Goal: Answer question/provide support: Share knowledge or assist other users

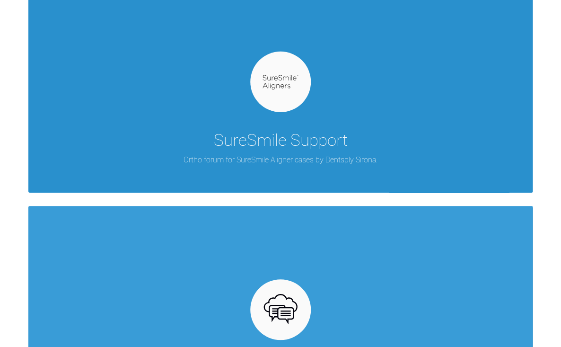
click at [300, 120] on div "SureSmile Support Ortho forum for SureSmile Aligner cases by Dentsply Sirona." at bounding box center [280, 85] width 505 height 214
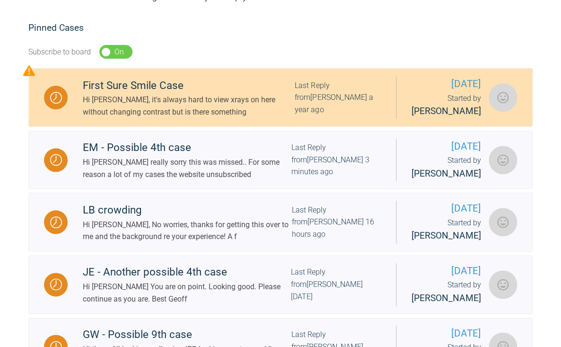
scroll to position [178, 0]
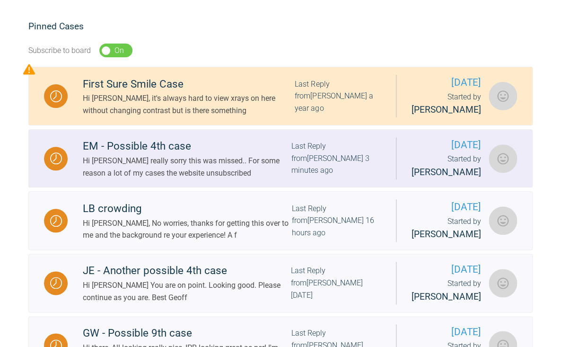
click at [241, 155] on div "EM - Possible 4th case" at bounding box center [187, 146] width 208 height 17
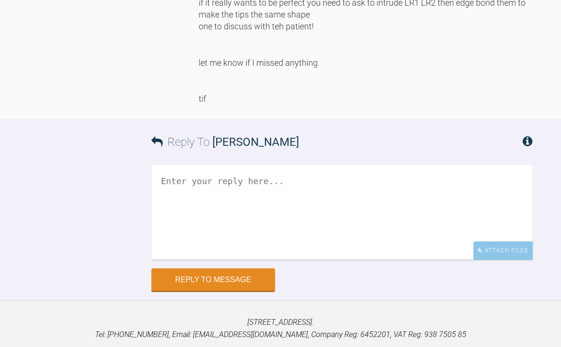
scroll to position [10747, 0]
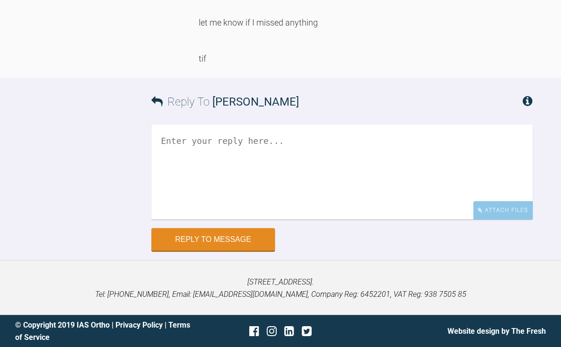
drag, startPoint x: 251, startPoint y: 118, endPoint x: 257, endPoint y: 132, distance: 14.6
drag, startPoint x: 301, startPoint y: 132, endPoint x: 303, endPoint y: 143, distance: 11.3
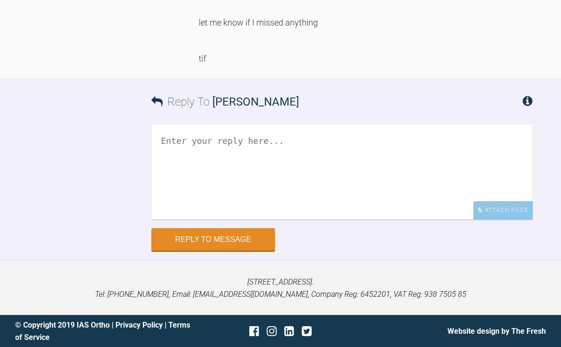
drag, startPoint x: 252, startPoint y: 153, endPoint x: 260, endPoint y: 176, distance: 24.1
drag, startPoint x: 293, startPoint y: 203, endPoint x: 298, endPoint y: 219, distance: 16.9
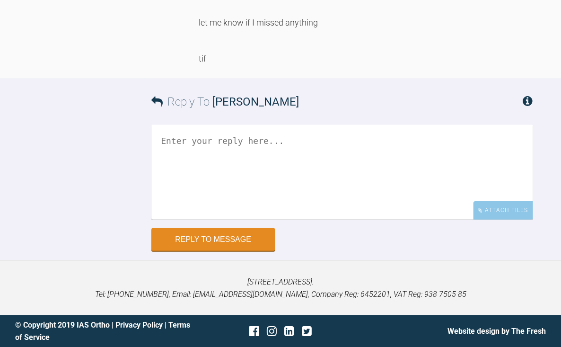
drag, startPoint x: 309, startPoint y: 116, endPoint x: 330, endPoint y: 187, distance: 74.1
drag, startPoint x: 337, startPoint y: 156, endPoint x: 333, endPoint y: 189, distance: 33.4
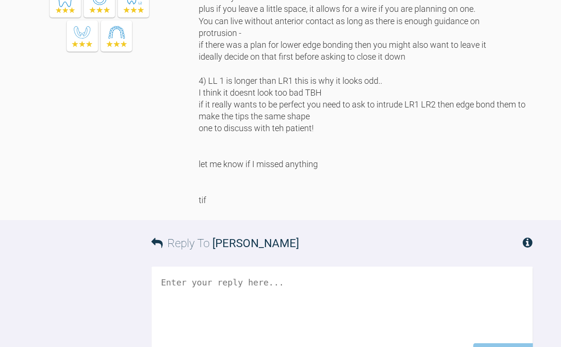
scroll to position [9383, 0]
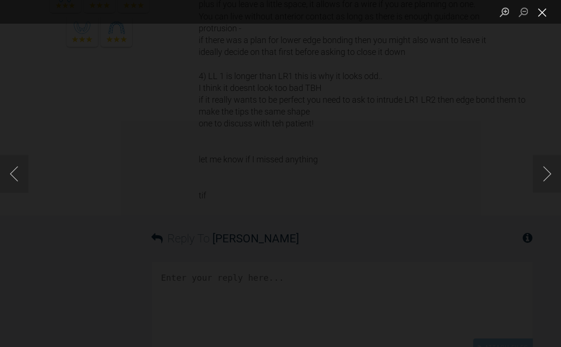
click at [540, 14] on button "Close lightbox" at bounding box center [542, 12] width 19 height 17
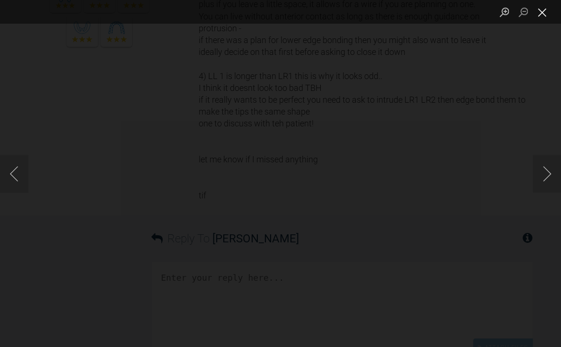
click at [542, 14] on button "Close lightbox" at bounding box center [542, 12] width 19 height 17
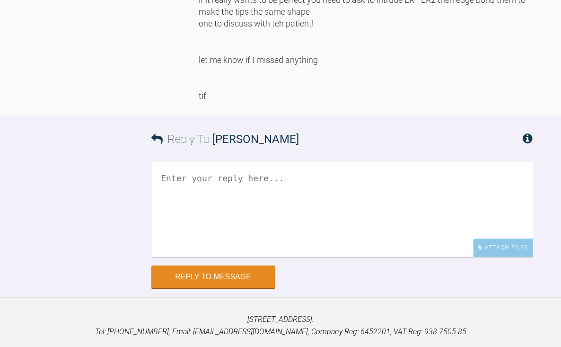
scroll to position [9458, 0]
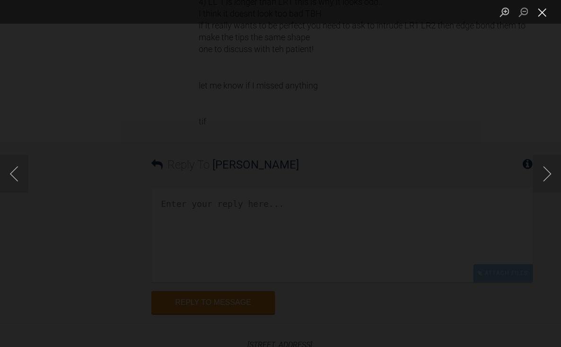
click at [543, 15] on button "Close lightbox" at bounding box center [542, 12] width 19 height 17
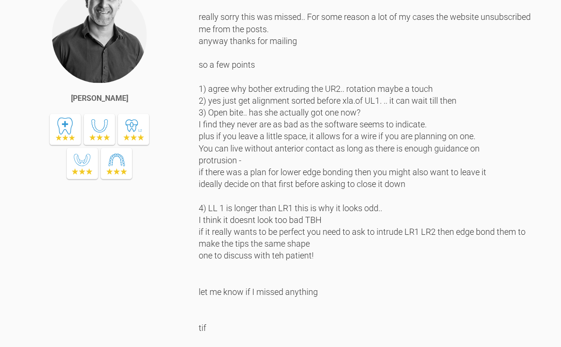
scroll to position [9251, 0]
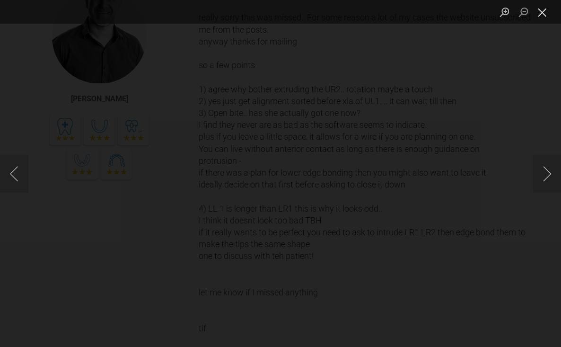
click at [543, 11] on button "Close lightbox" at bounding box center [542, 12] width 19 height 17
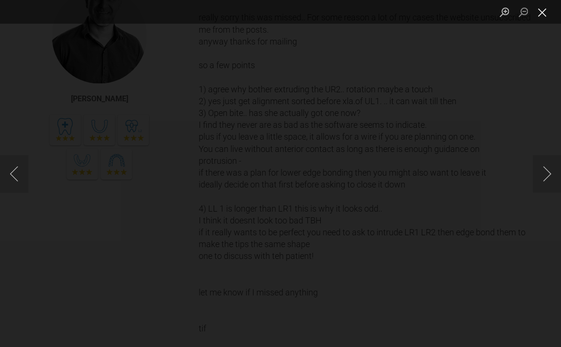
click at [544, 12] on button "Close lightbox" at bounding box center [542, 12] width 19 height 17
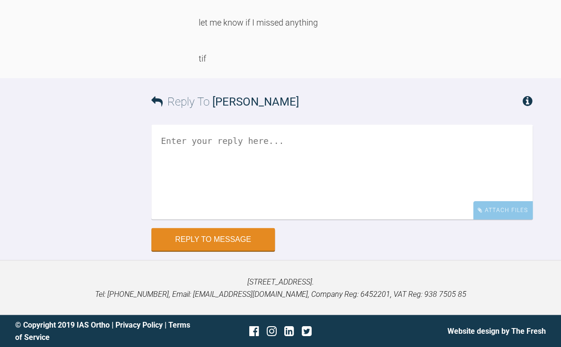
scroll to position [10358, 0]
